Goal: Transaction & Acquisition: Purchase product/service

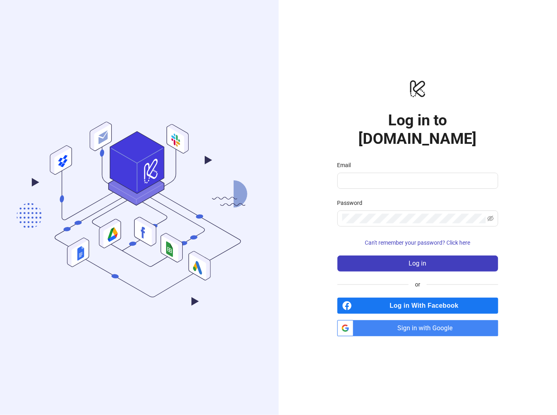
click at [407, 323] on span "Sign in with Google" at bounding box center [428, 329] width 142 height 16
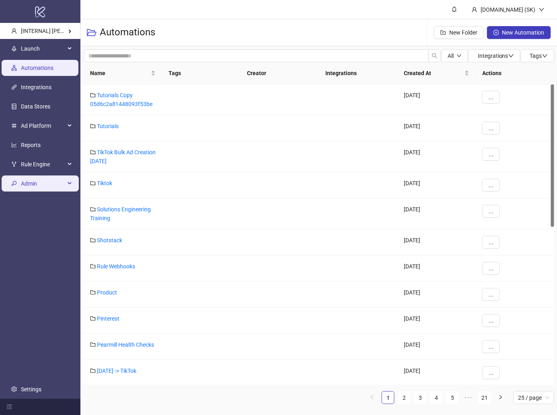
click at [43, 188] on span "Admin" at bounding box center [43, 184] width 44 height 16
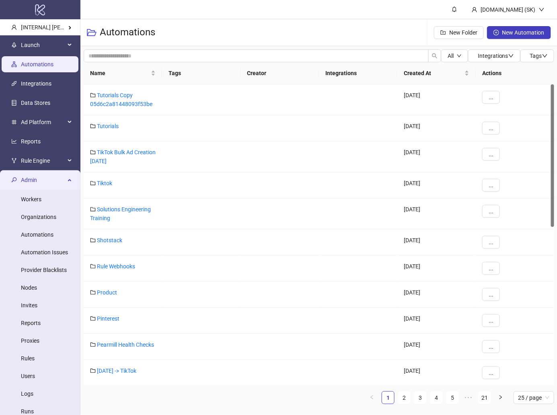
click at [45, 179] on span "Admin" at bounding box center [43, 180] width 44 height 16
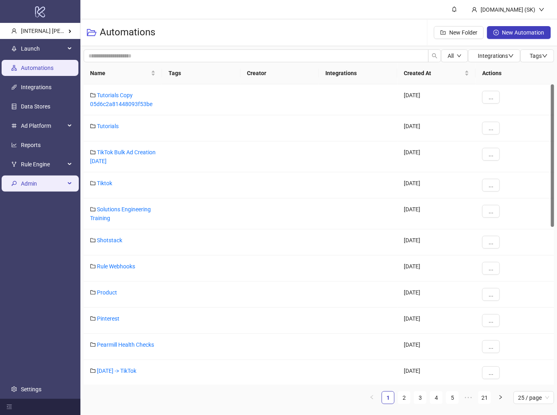
click at [45, 179] on span "Admin" at bounding box center [43, 184] width 44 height 16
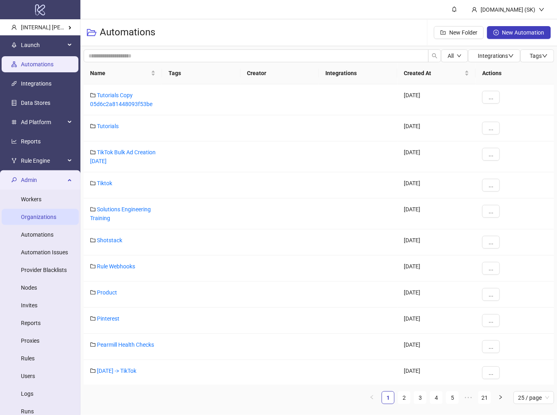
click at [39, 214] on link "Organizations" at bounding box center [38, 217] width 35 height 6
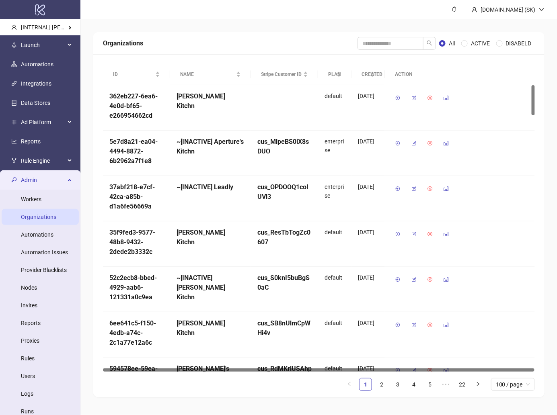
click at [385, 36] on div "Organizations All ACTIVE DISABELD" at bounding box center [318, 43] width 451 height 23
click at [385, 45] on input "search" at bounding box center [391, 43] width 66 height 13
type input "******"
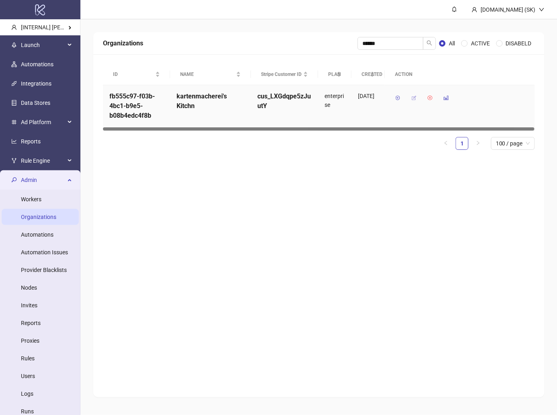
click at [413, 96] on icon "button" at bounding box center [414, 98] width 6 height 6
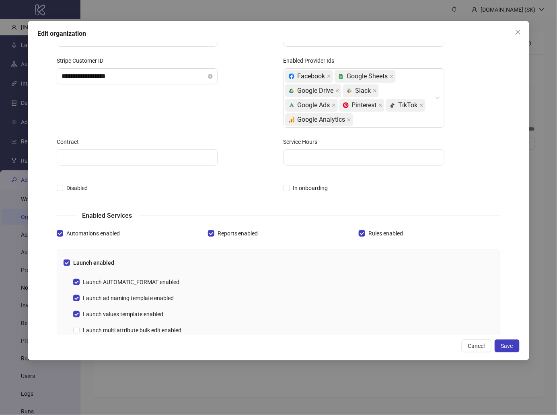
scroll to position [83, 0]
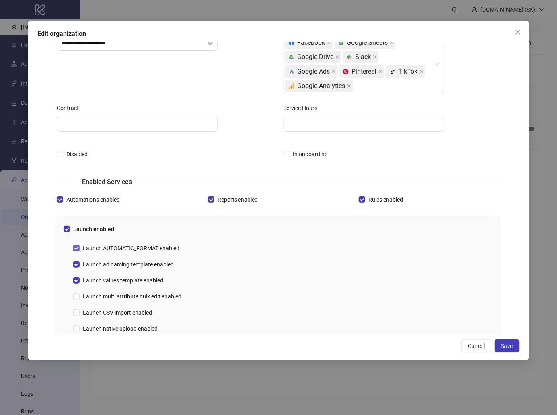
click at [160, 245] on span "Launch AUTOMATIC_FORMAT enabled" at bounding box center [131, 248] width 103 height 9
click at [507, 347] on span "Save" at bounding box center [507, 346] width 12 height 6
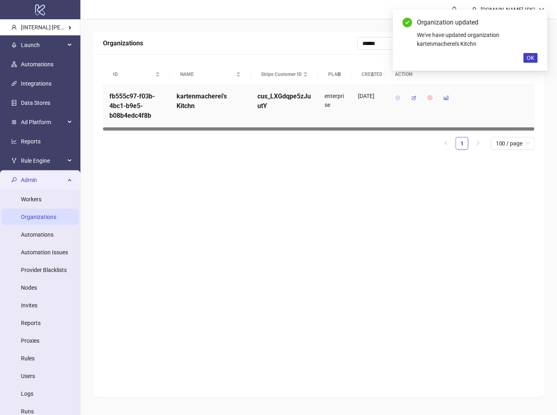
click at [394, 97] on button "button" at bounding box center [397, 98] width 13 height 13
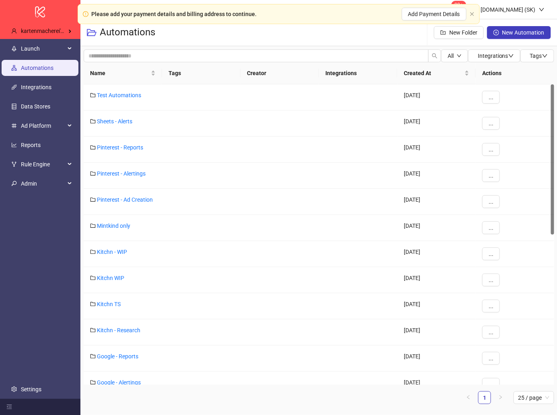
click at [472, 17] on div "Please add your payment details and billing address to continue. Add Payment De…" at bounding box center [279, 14] width 402 height 20
click at [61, 50] on span "Launch" at bounding box center [43, 49] width 44 height 16
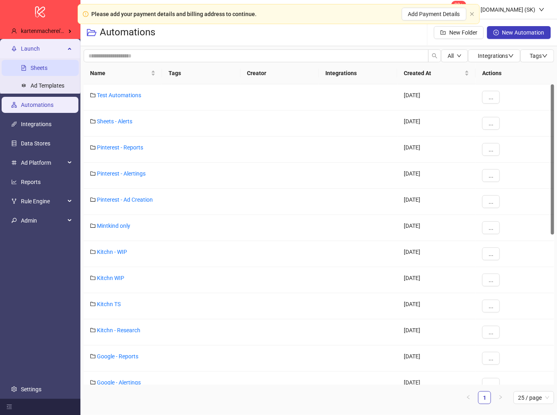
click at [47, 68] on link "Sheets" at bounding box center [39, 68] width 17 height 6
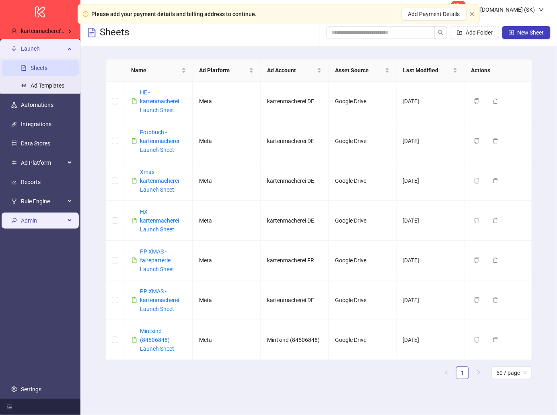
click at [39, 225] on span "Admin" at bounding box center [43, 221] width 44 height 16
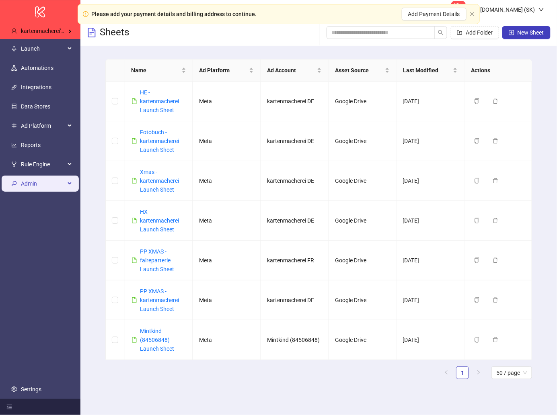
click at [47, 180] on span "Admin" at bounding box center [43, 184] width 44 height 16
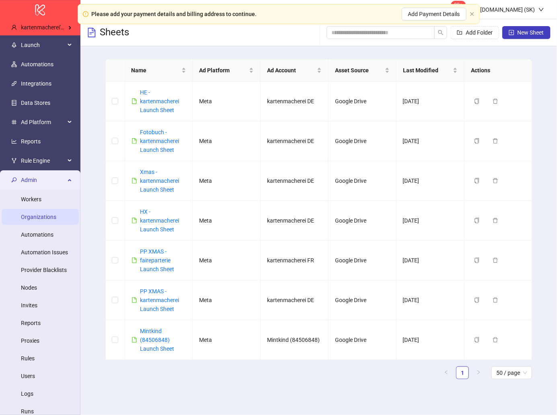
click at [47, 220] on link "Organizations" at bounding box center [38, 217] width 35 height 6
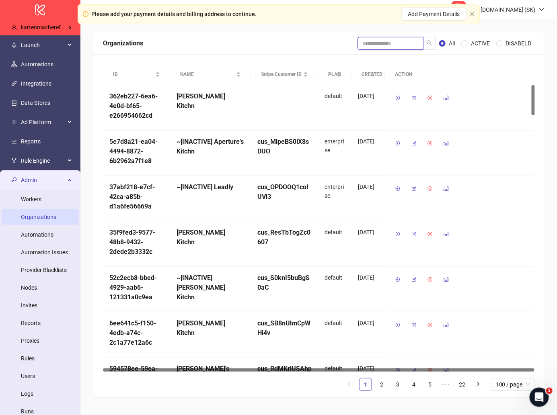
click at [381, 42] on input "search" at bounding box center [391, 43] width 66 height 13
type input "******"
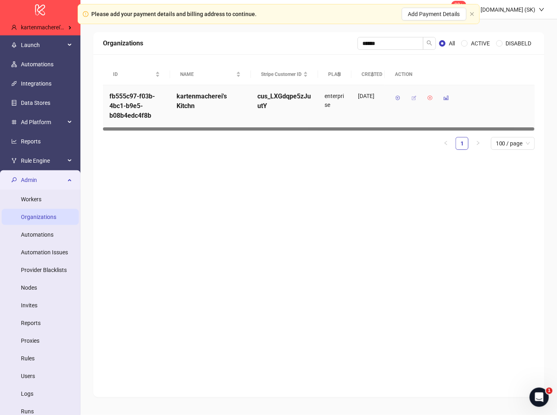
click at [413, 99] on icon "button" at bounding box center [414, 98] width 6 height 6
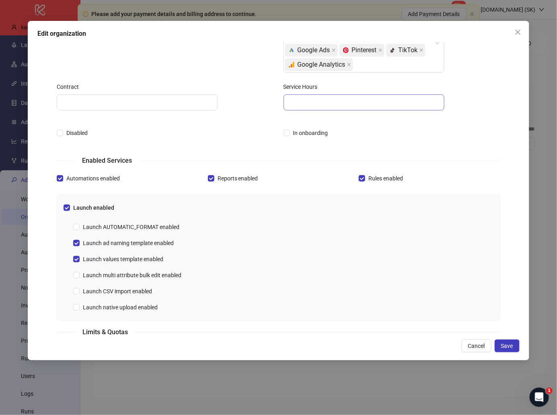
scroll to position [158, 0]
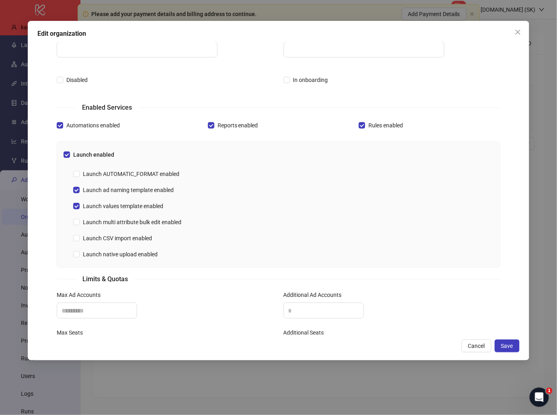
click at [263, 280] on div "Limits & Quotas" at bounding box center [279, 279] width 444 height 10
click at [520, 343] on div "**********" at bounding box center [279, 191] width 502 height 340
click at [508, 347] on span "Save" at bounding box center [507, 346] width 12 height 6
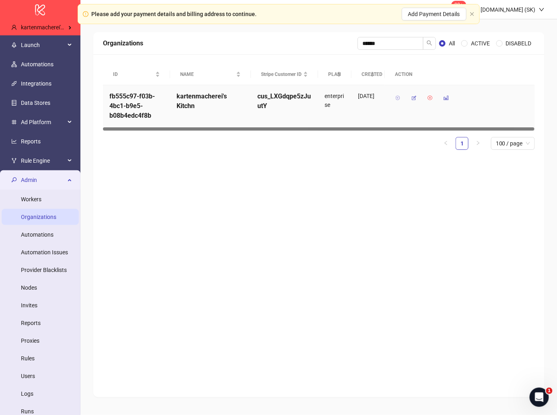
click at [395, 98] on icon "button" at bounding box center [398, 98] width 6 height 6
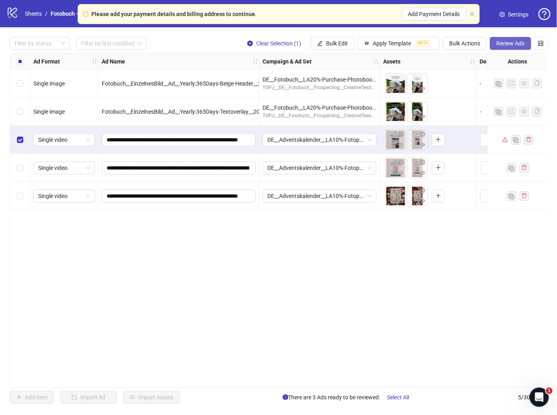
click at [520, 39] on button "Review Ads" at bounding box center [510, 43] width 41 height 13
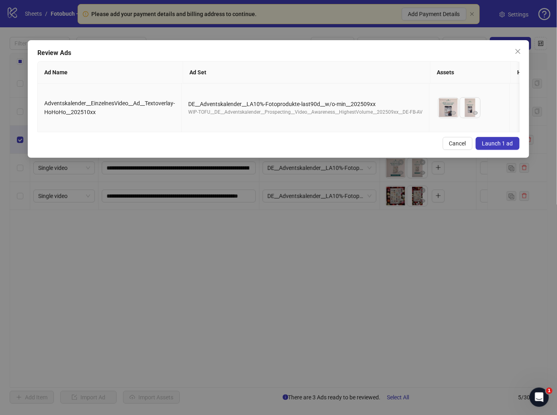
click at [493, 149] on button "Launch 1 ad" at bounding box center [498, 143] width 44 height 13
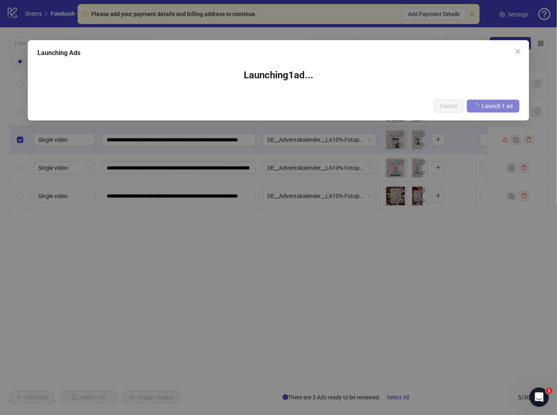
click at [494, 142] on div "Launching Ads Launching 1 ad ... Cancel Launch 1 ad" at bounding box center [278, 207] width 557 height 415
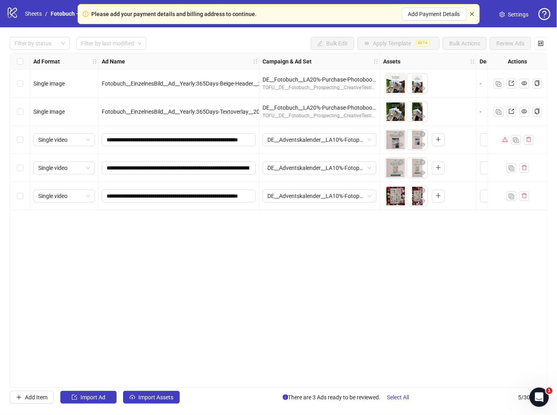
click at [471, 14] on icon "close" at bounding box center [472, 14] width 5 height 5
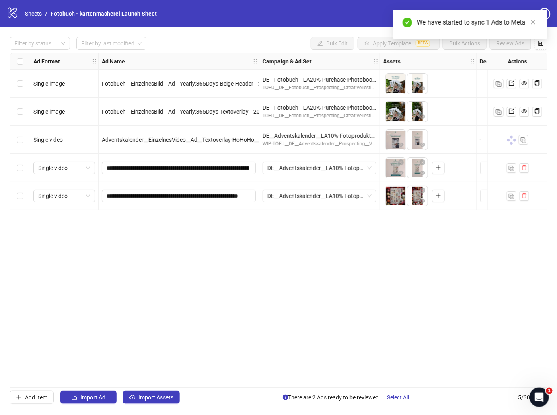
click at [316, 299] on div "Ad Format Ad Name Campaign & Ad Set Assets Descriptions Headlines Primary Texts…" at bounding box center [279, 220] width 538 height 335
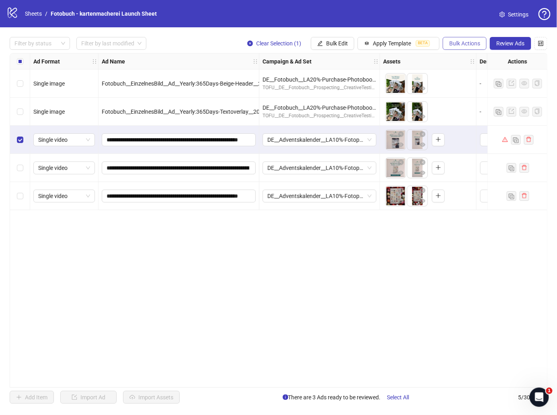
click at [483, 40] on button "Bulk Actions" at bounding box center [465, 43] width 44 height 13
click at [471, 84] on span "Duplicate with assets" at bounding box center [477, 85] width 55 height 9
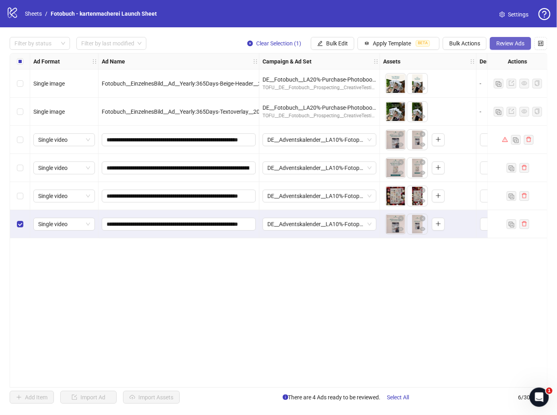
click at [509, 41] on span "Review Ads" at bounding box center [510, 43] width 29 height 6
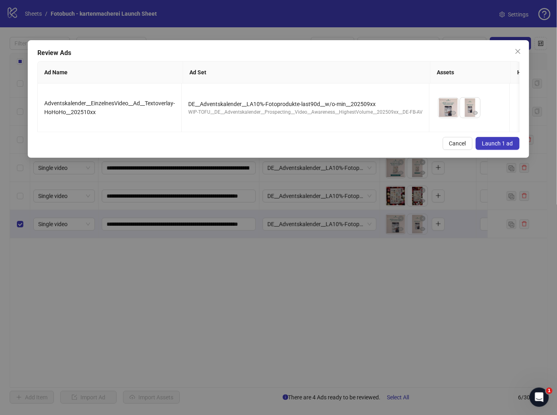
click at [495, 141] on span "Launch 1 ad" at bounding box center [497, 143] width 31 height 6
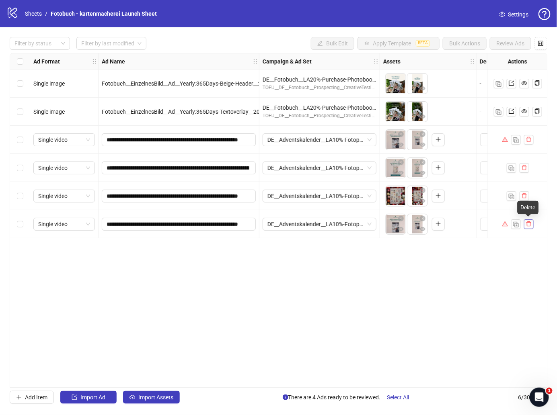
click at [529, 224] on icon "delete" at bounding box center [529, 224] width 6 height 6
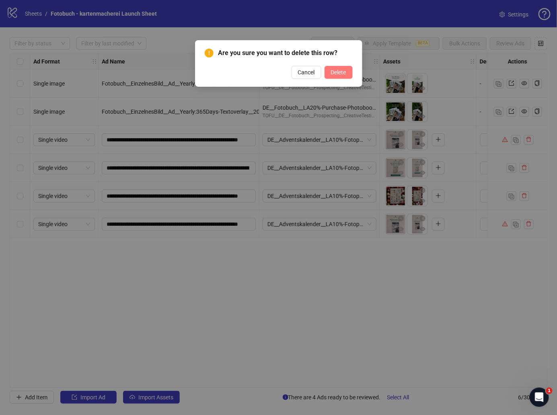
click at [335, 75] on span "Delete" at bounding box center [338, 72] width 15 height 6
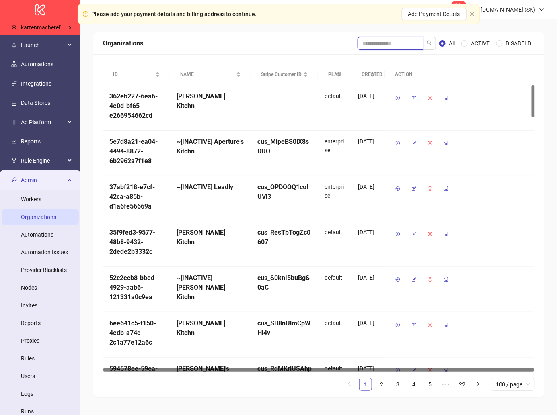
click at [385, 41] on input "search" at bounding box center [391, 43] width 66 height 13
type input "******"
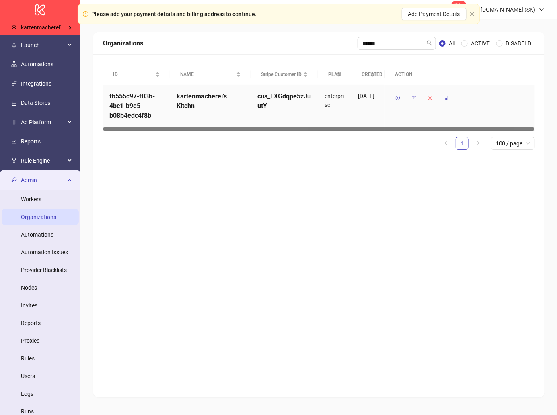
click at [410, 101] on button "button" at bounding box center [413, 98] width 13 height 13
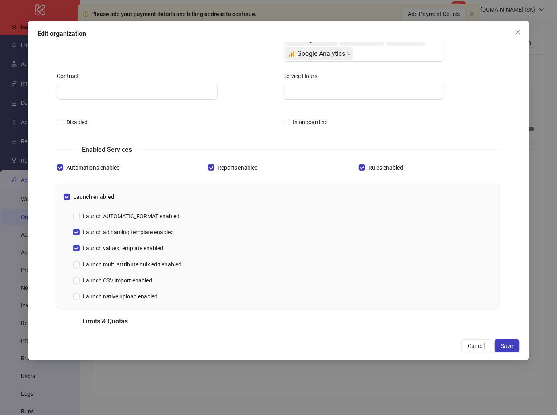
scroll to position [125, 0]
